Goal: Task Accomplishment & Management: Complete application form

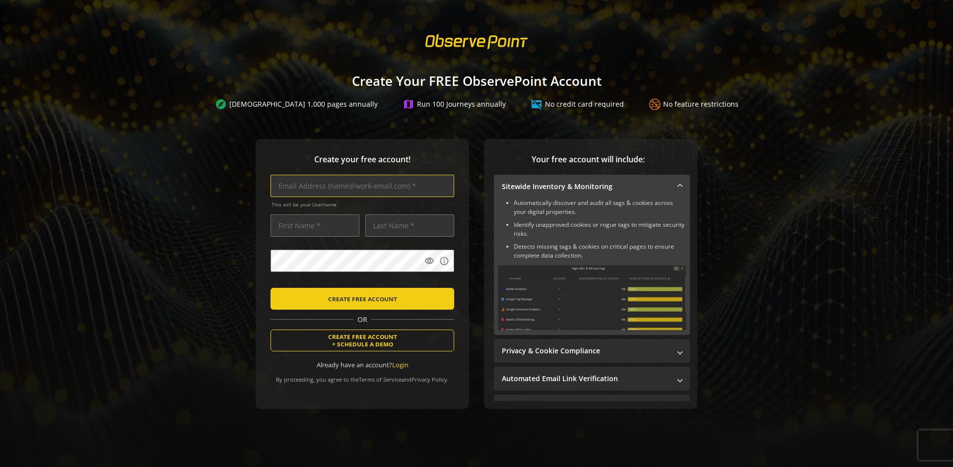
click at [360, 186] on input "text" at bounding box center [363, 186] width 184 height 22
type input "[EMAIL_ADDRESS][DOMAIN_NAME]"
click at [312, 225] on input "text" at bounding box center [315, 226] width 89 height 22
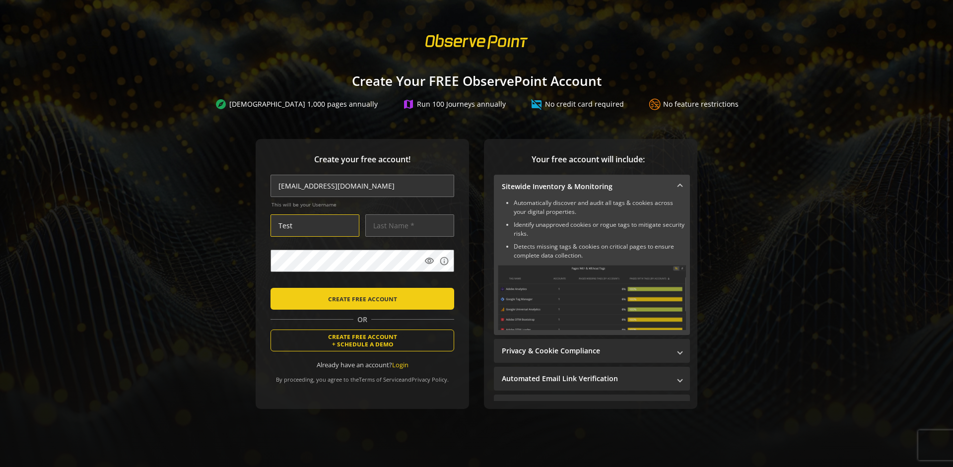
type input "Test"
click at [407, 225] on input "text" at bounding box center [409, 226] width 89 height 22
type input "Test"
click at [489, 285] on body "Loading... Create Your FREE ObservePoint Account explore Scan 1,000 pages annua…" at bounding box center [476, 233] width 953 height 467
click at [360, 298] on span "CREATE FREE ACCOUNT" at bounding box center [362, 299] width 69 height 18
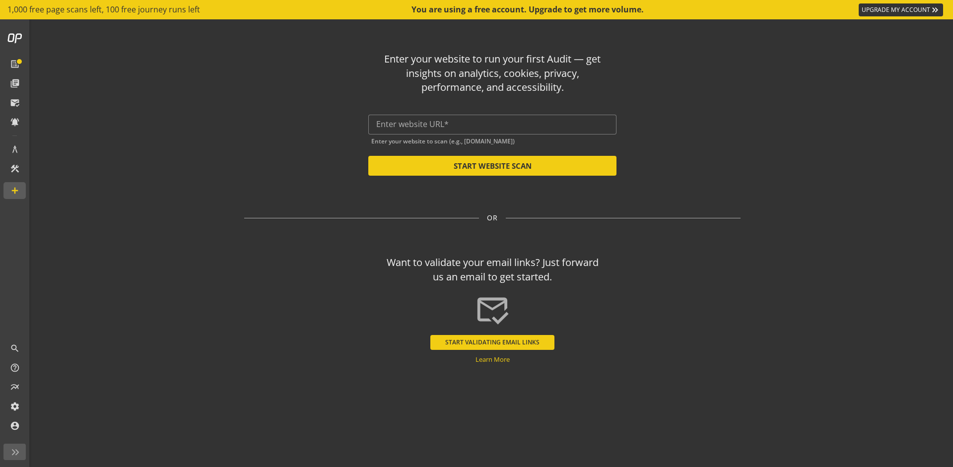
click at [493, 342] on button "START VALIDATING EMAIL LINKS" at bounding box center [492, 342] width 124 height 15
